Goal: Transaction & Acquisition: Purchase product/service

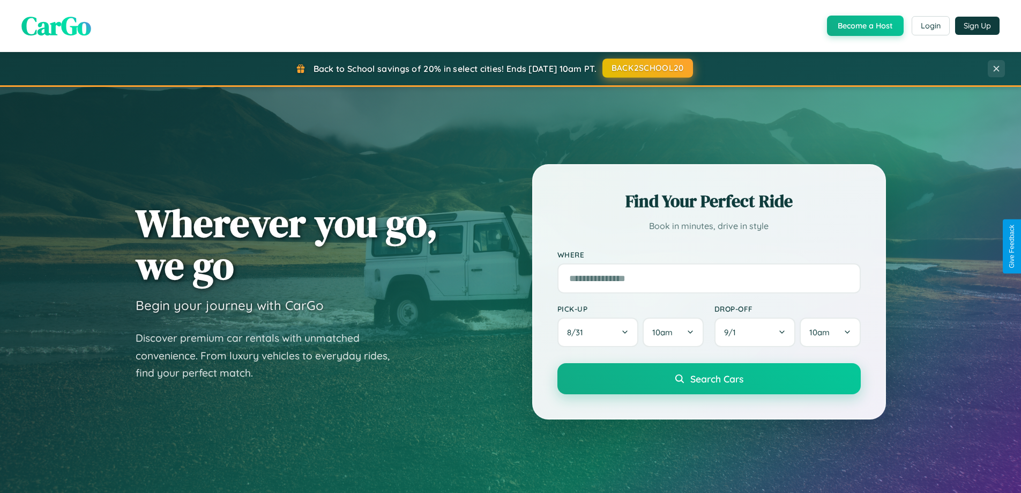
click at [647, 68] on button "BACK2SCHOOL20" at bounding box center [648, 67] width 91 height 19
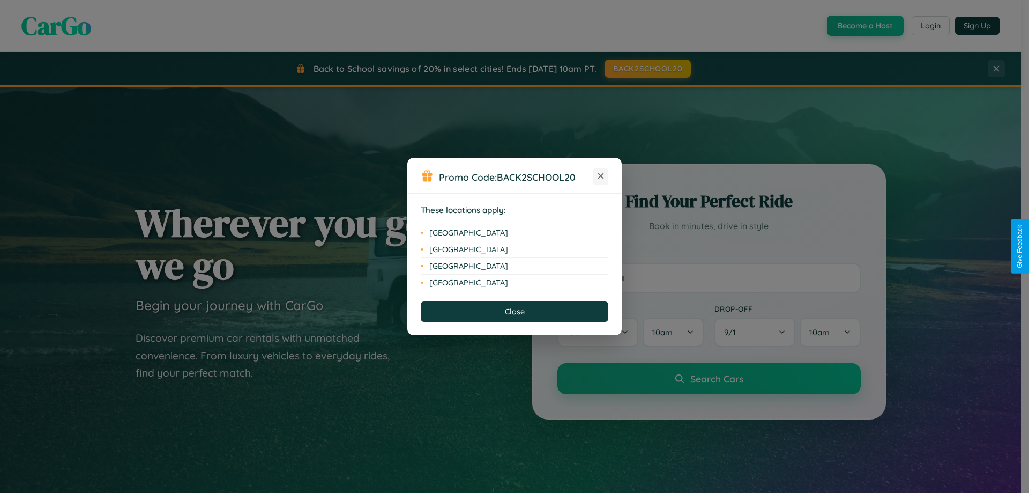
click at [601, 176] on icon at bounding box center [601, 176] width 6 height 6
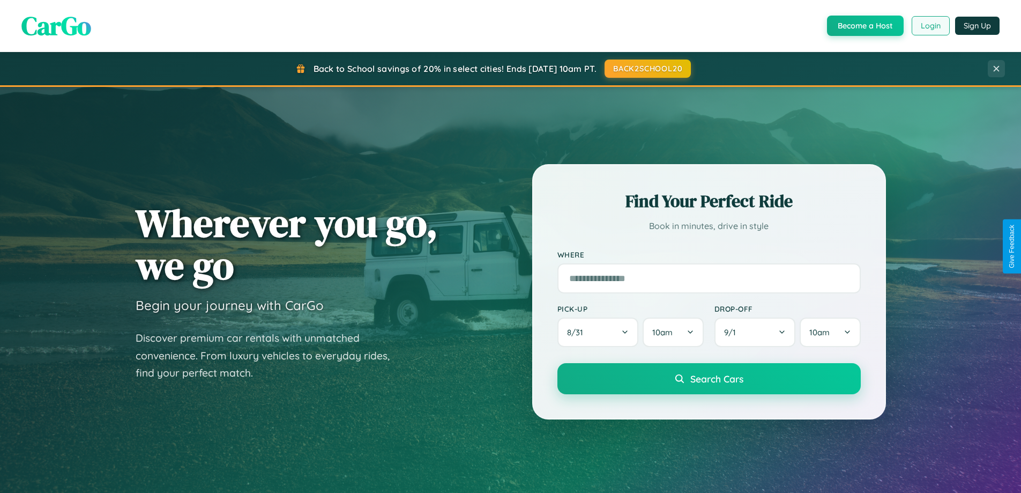
click at [930, 26] on button "Login" at bounding box center [931, 25] width 38 height 19
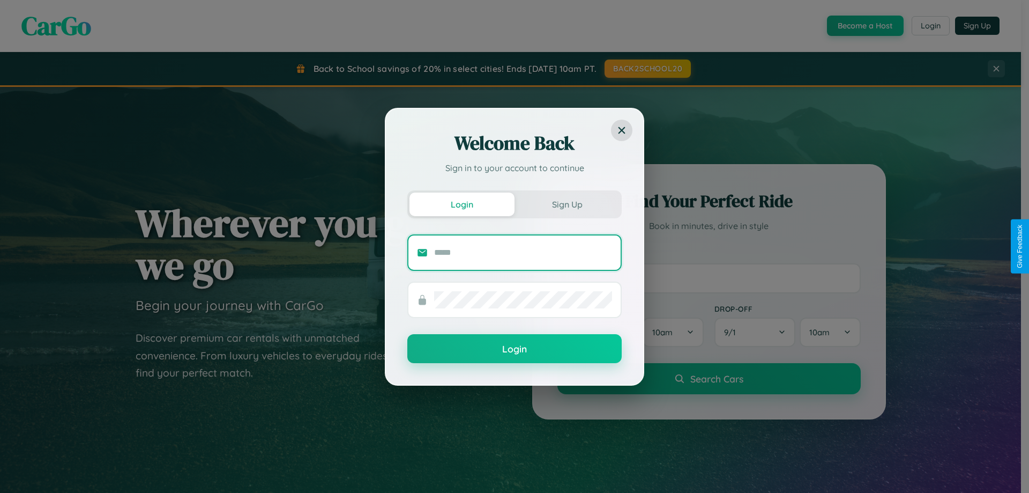
click at [523, 252] on input "text" at bounding box center [523, 252] width 178 height 17
type input "**********"
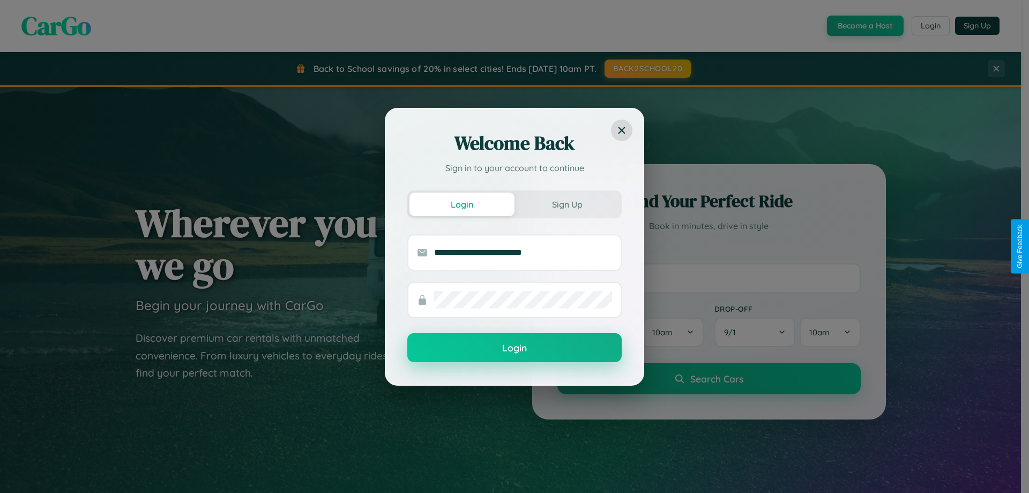
click at [515, 348] on button "Login" at bounding box center [514, 347] width 214 height 29
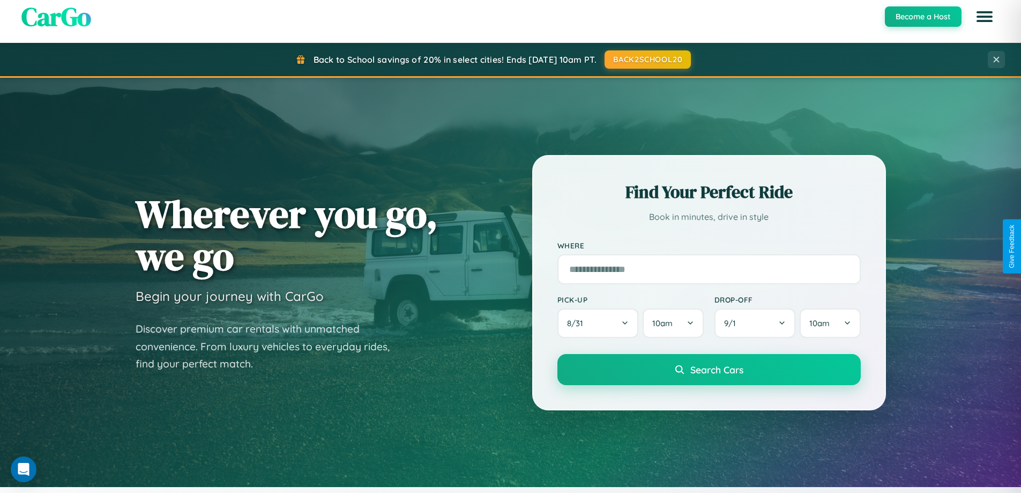
scroll to position [2063, 0]
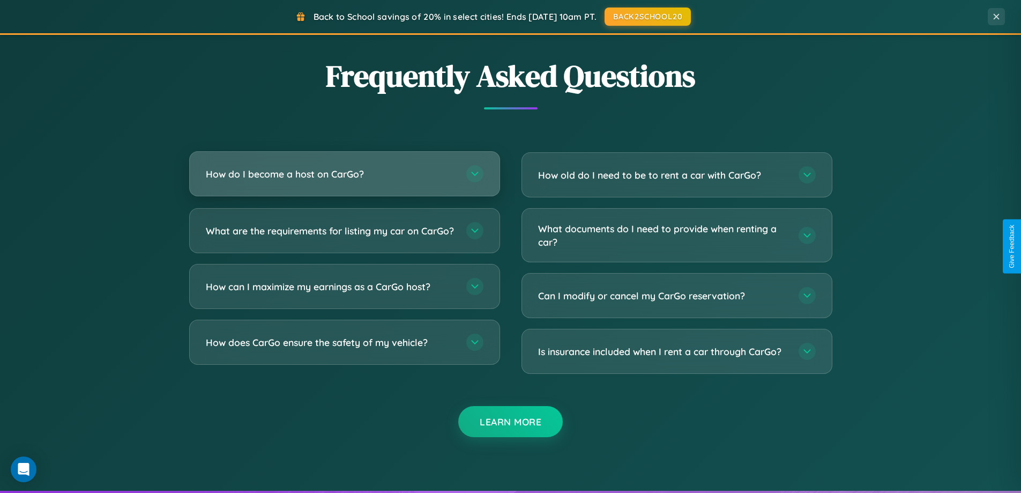
click at [344, 174] on h3 "How do I become a host on CarGo?" at bounding box center [331, 173] width 250 height 13
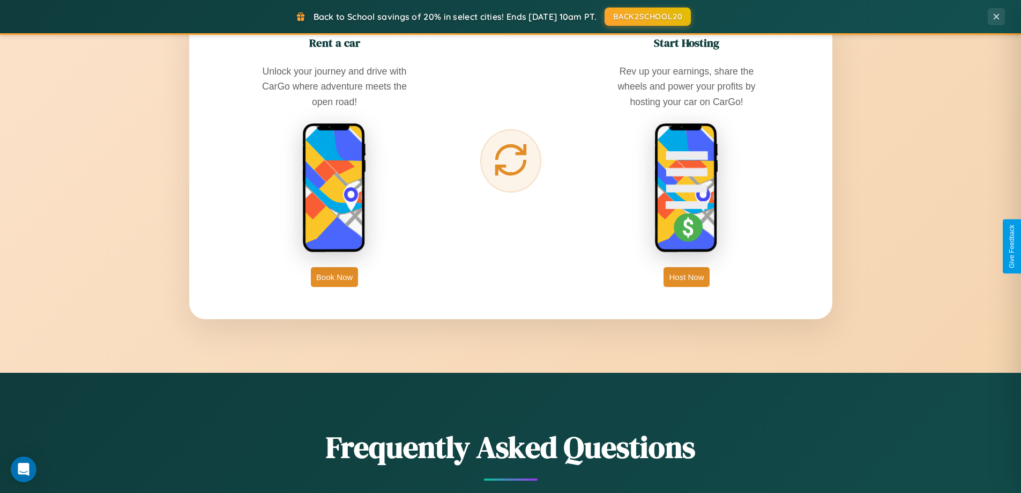
scroll to position [462, 0]
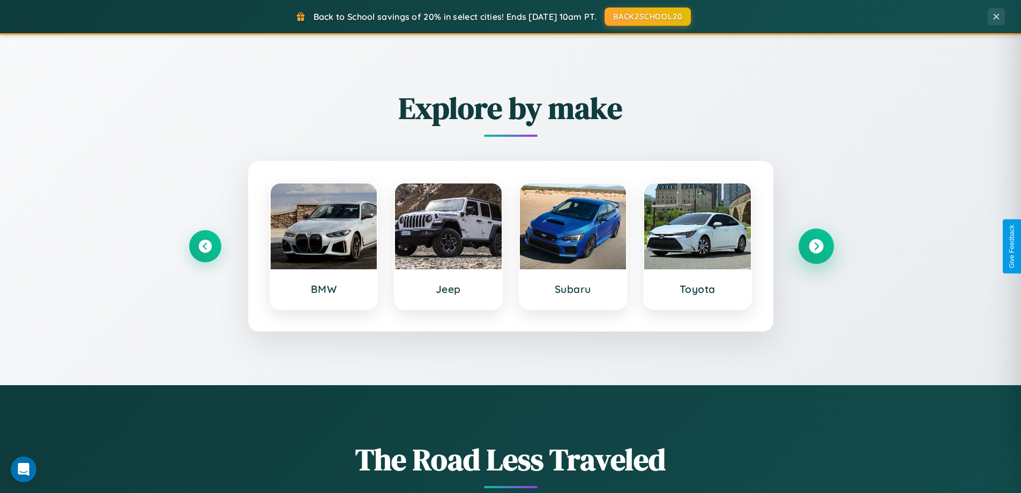
click at [816, 246] on icon at bounding box center [816, 246] width 14 height 14
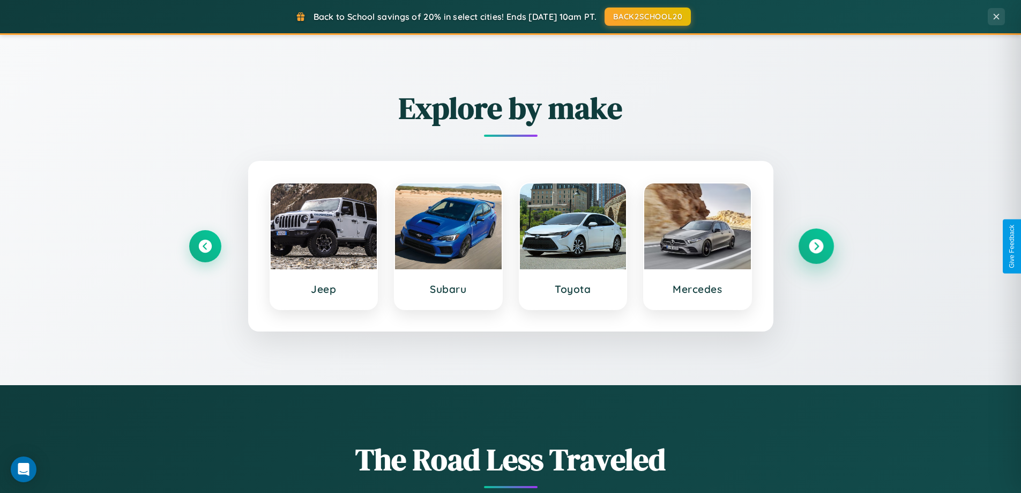
click at [816, 246] on icon at bounding box center [816, 246] width 14 height 14
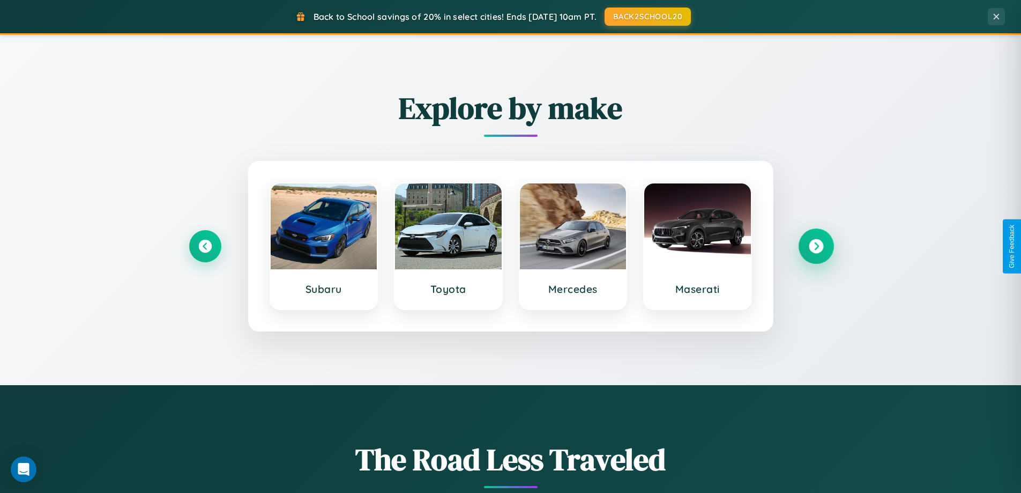
click at [816, 246] on icon at bounding box center [816, 246] width 14 height 14
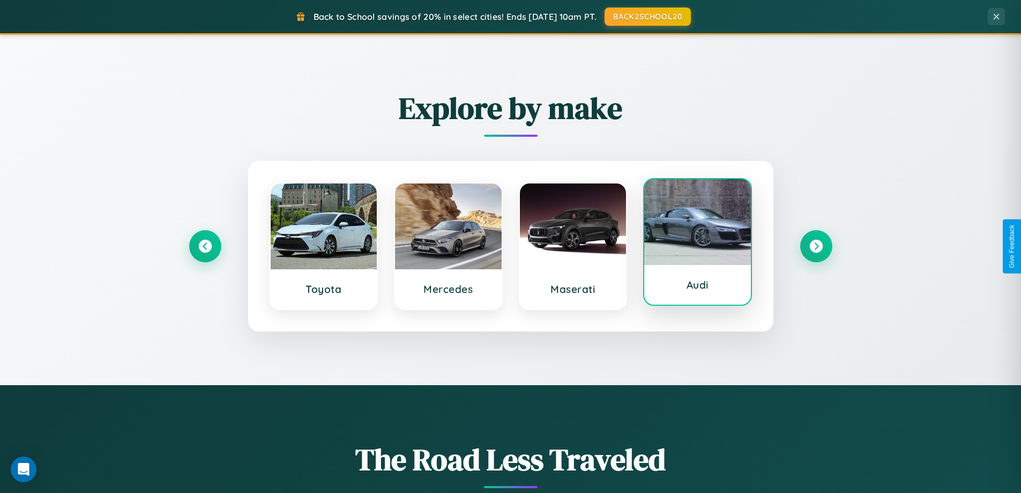
click at [697, 243] on div at bounding box center [697, 222] width 107 height 86
